Goal: Information Seeking & Learning: Learn about a topic

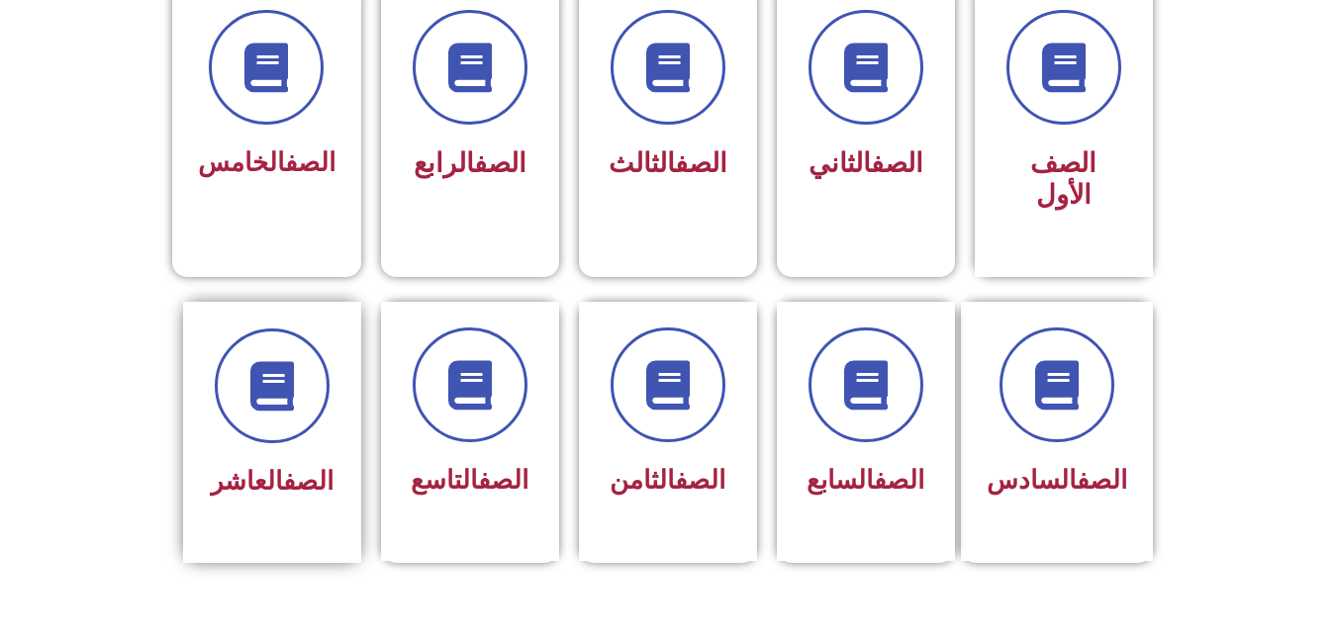
scroll to position [572, 0]
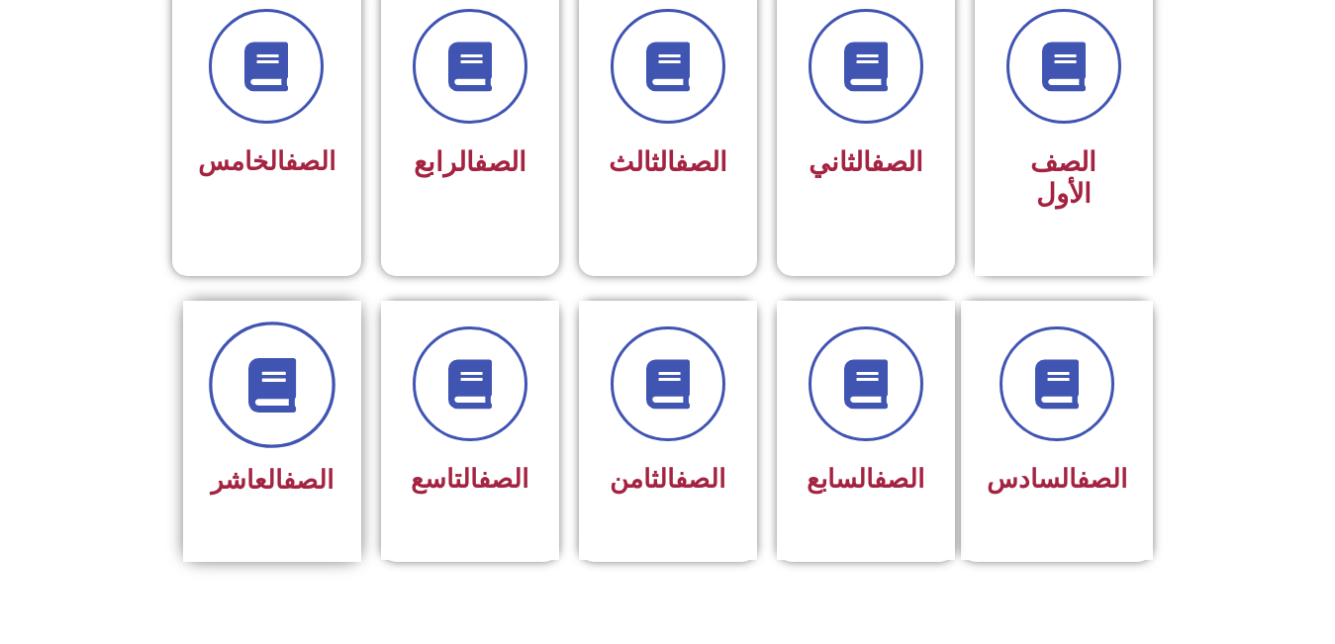
click at [301, 401] on span at bounding box center [272, 385] width 127 height 127
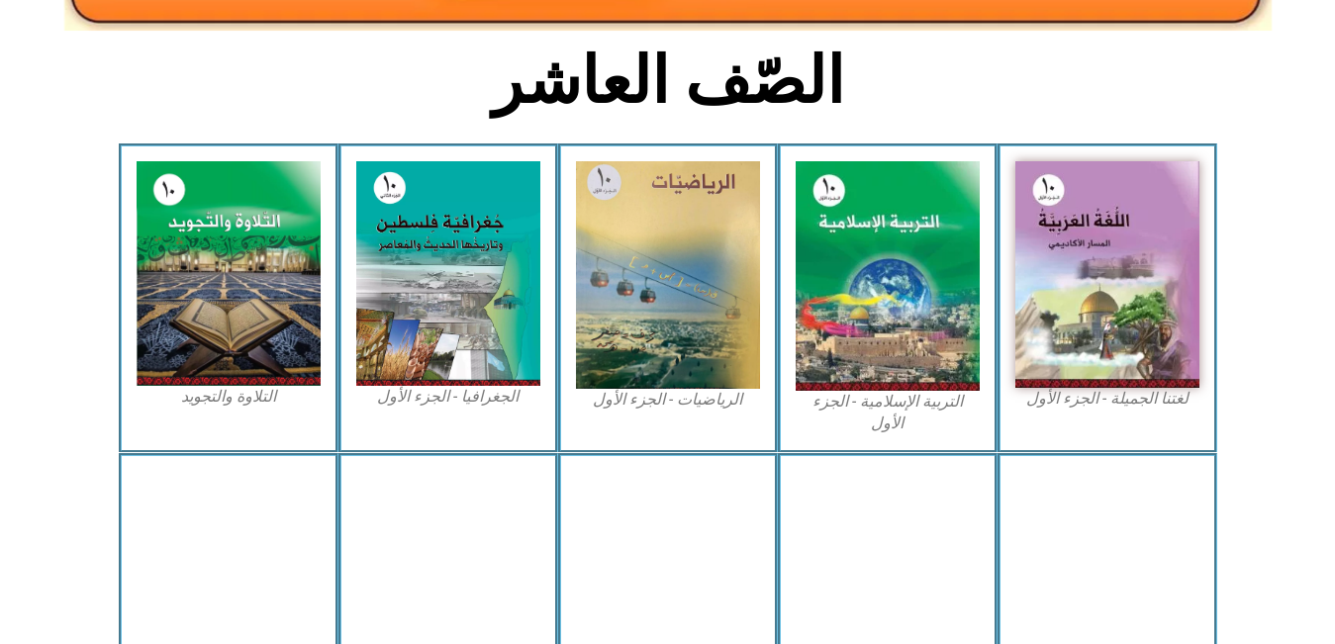
scroll to position [960, 0]
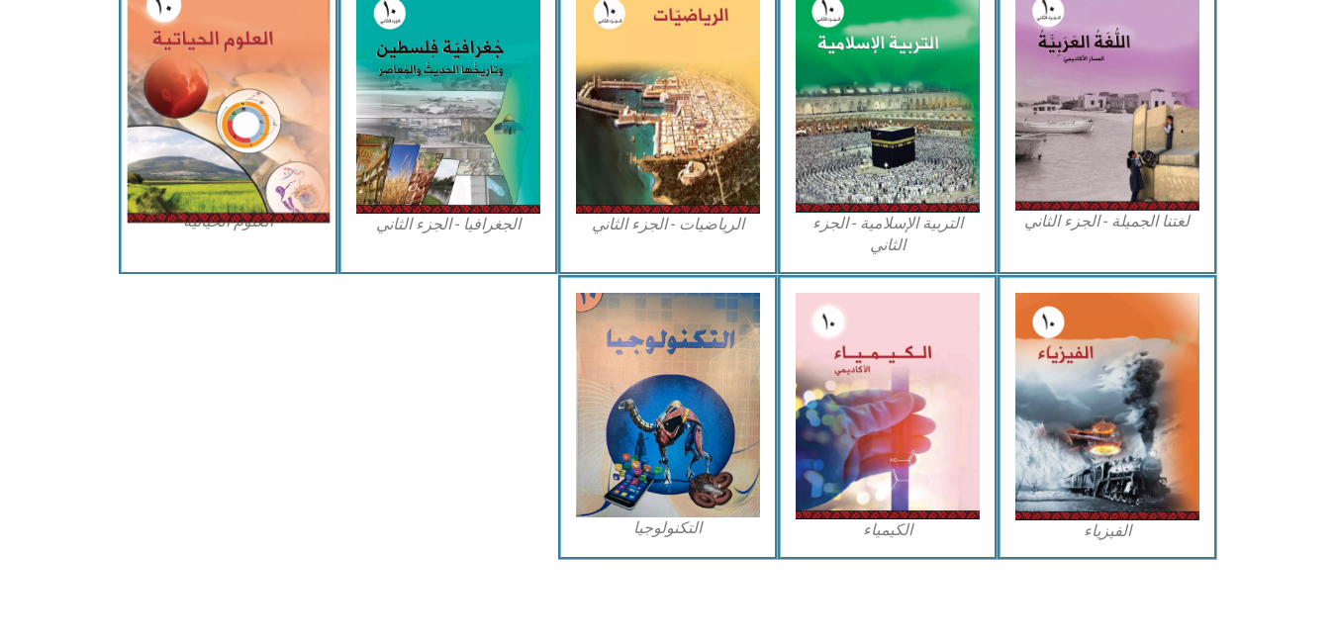
click at [237, 145] on img at bounding box center [228, 97] width 203 height 250
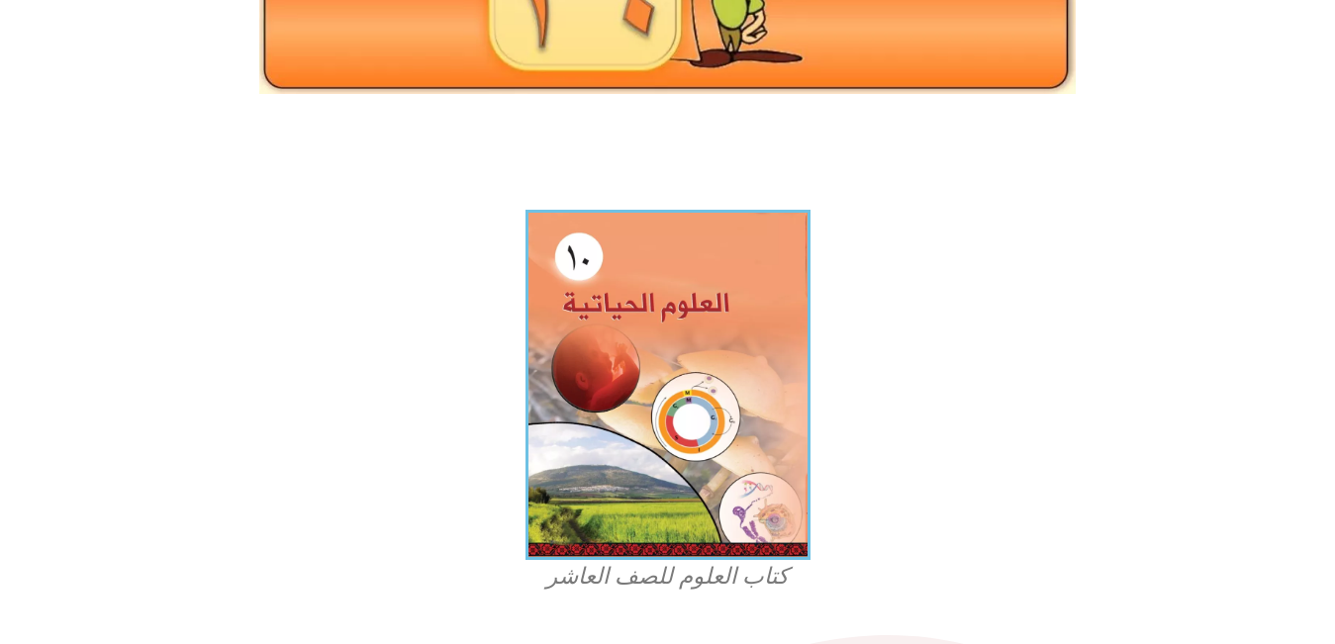
scroll to position [379, 0]
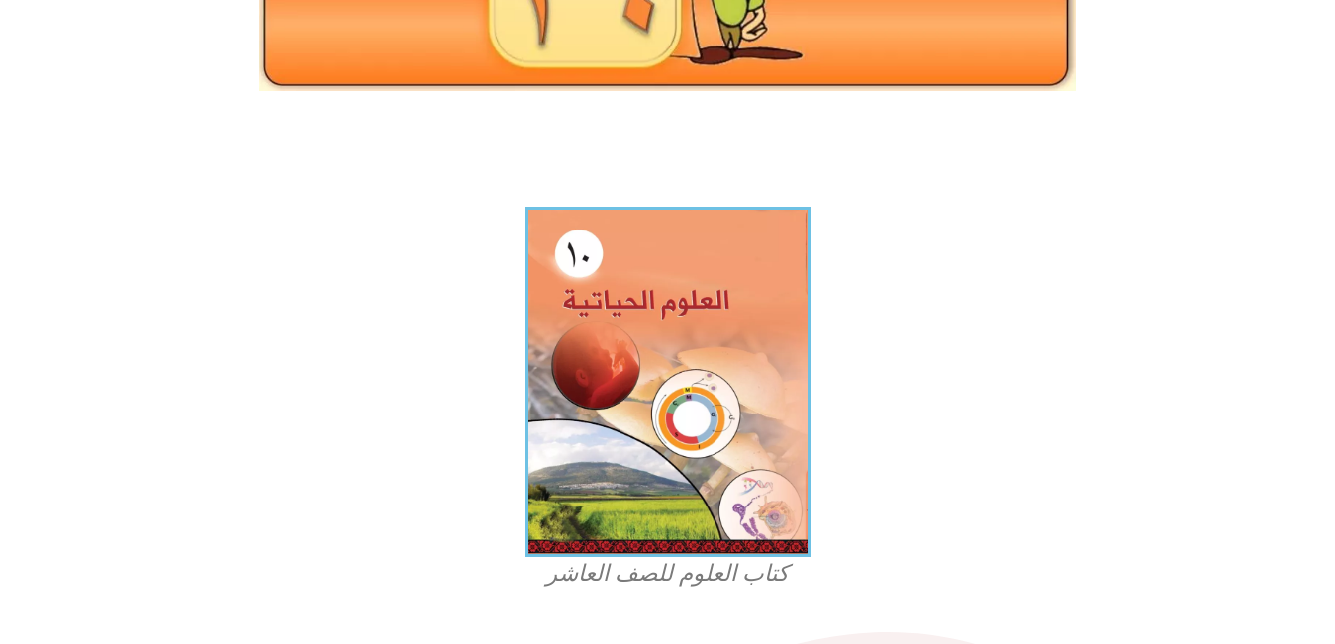
click at [557, 447] on img at bounding box center [668, 382] width 285 height 350
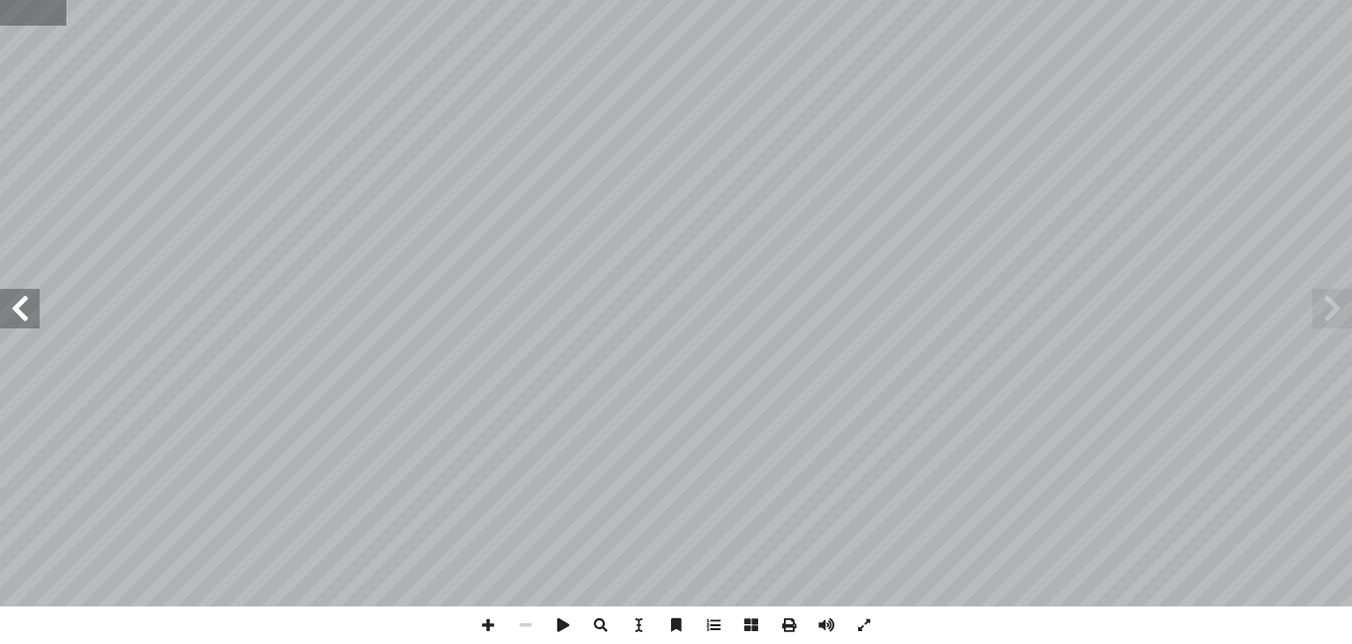
click at [26, 11] on input "text" at bounding box center [33, 13] width 66 height 26
type input "**"
click at [486, 633] on span at bounding box center [488, 626] width 38 height 38
click at [499, 630] on span at bounding box center [488, 626] width 38 height 38
click at [524, 629] on span at bounding box center [526, 626] width 38 height 38
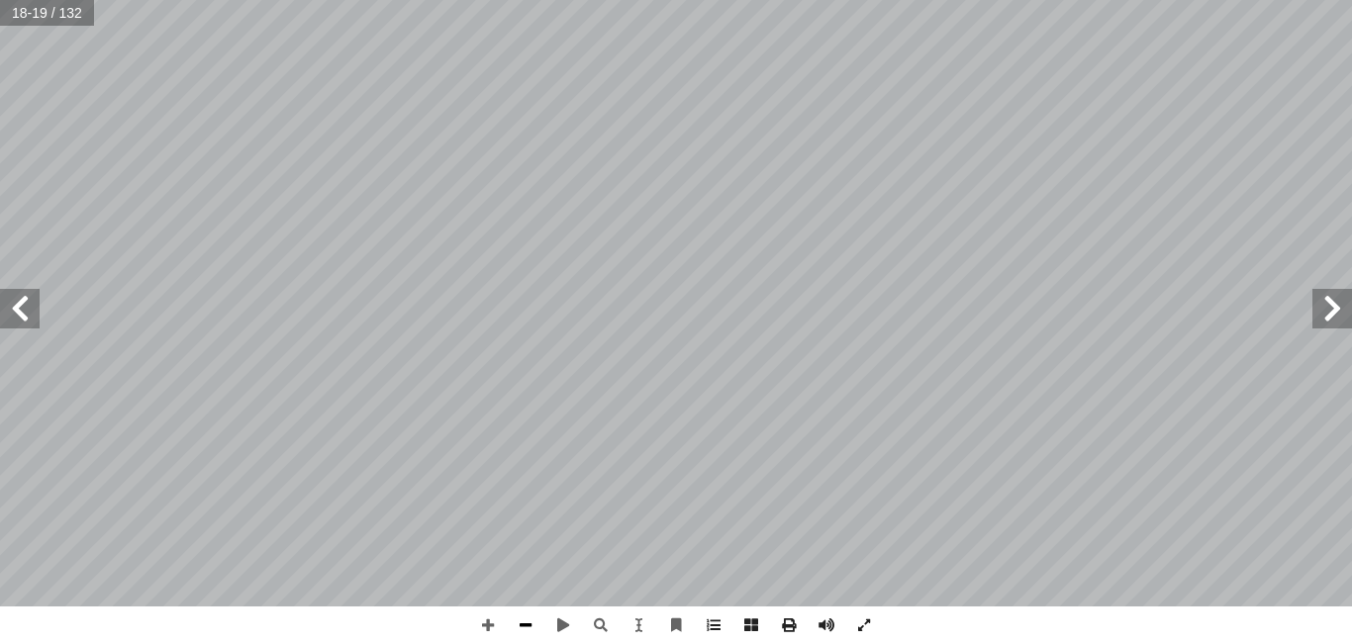
click at [525, 627] on span at bounding box center [526, 626] width 38 height 38
click at [483, 623] on span at bounding box center [488, 626] width 38 height 38
click at [491, 630] on span at bounding box center [488, 626] width 38 height 38
click at [726, 0] on html "الصفحة الرئيسية الصف الأول الصف الثاني الصف الثالث الصف الرابع الصف الخامس الصف…" at bounding box center [676, 90] width 1352 height 180
click at [524, 632] on span at bounding box center [526, 626] width 38 height 38
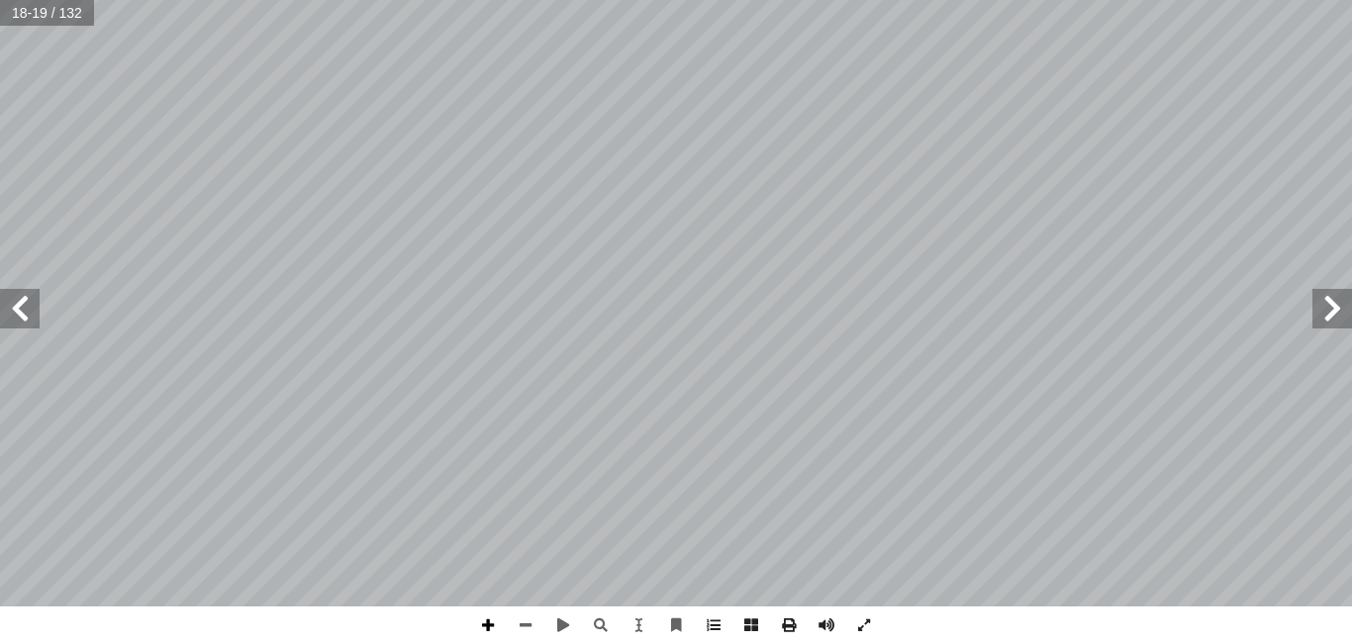
click at [485, 625] on span at bounding box center [488, 626] width 38 height 38
click at [535, 620] on span at bounding box center [526, 626] width 38 height 38
click at [27, 321] on span at bounding box center [20, 309] width 40 height 40
click at [485, 627] on span at bounding box center [488, 626] width 38 height 38
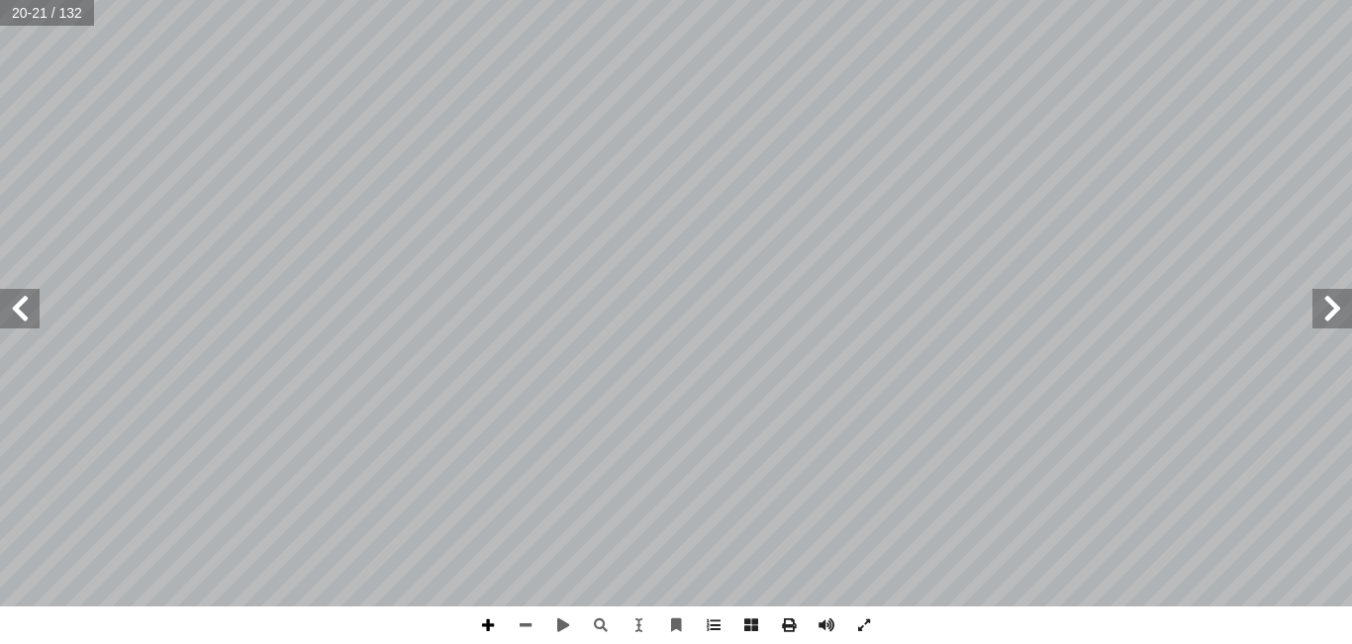
click at [491, 625] on span at bounding box center [488, 626] width 38 height 38
